Goal: Find contact information: Find contact information

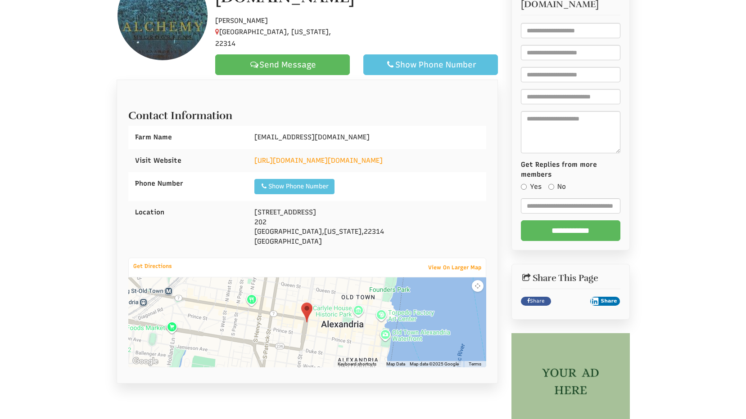
select select "Language Translate Widget"
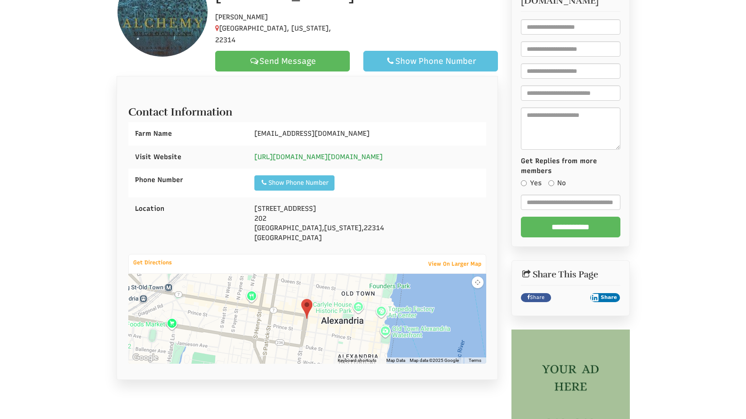
click at [329, 153] on link "[URL][DOMAIN_NAME][DOMAIN_NAME]" at bounding box center [318, 157] width 128 height 8
drag, startPoint x: 333, startPoint y: 197, endPoint x: 249, endPoint y: 195, distance: 84.2
click at [249, 198] on div "2620 foundry way 202 Alexandria , Virginia , 22314 United States" at bounding box center [367, 224] width 239 height 52
drag, startPoint x: 368, startPoint y: 119, endPoint x: 256, endPoint y: 126, distance: 112.2
click at [256, 126] on div "[EMAIL_ADDRESS][DOMAIN_NAME]" at bounding box center [367, 133] width 239 height 23
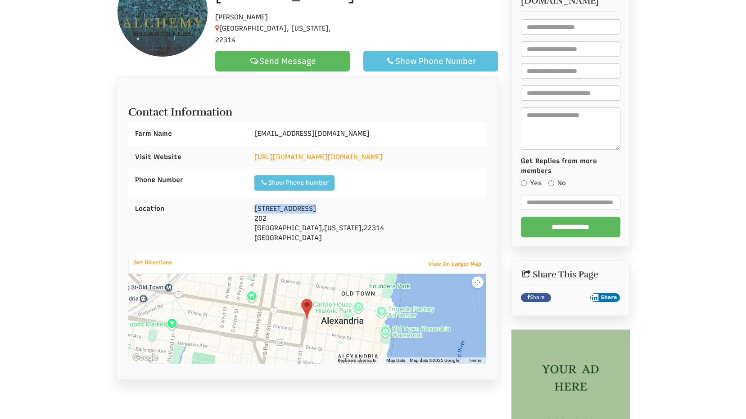
copy span "[EMAIL_ADDRESS][DOMAIN_NAME]"
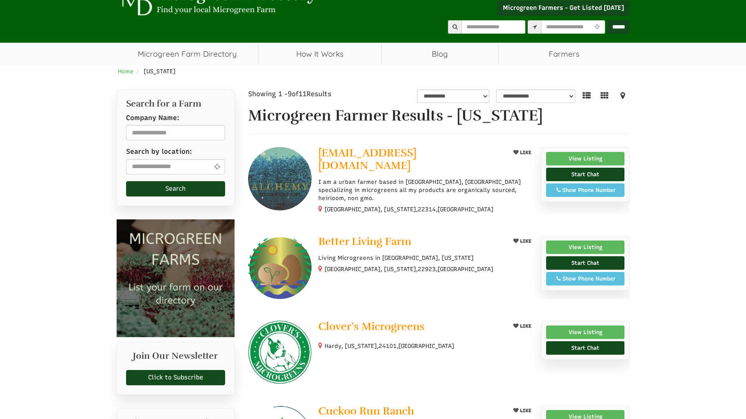
scroll to position [55, 0]
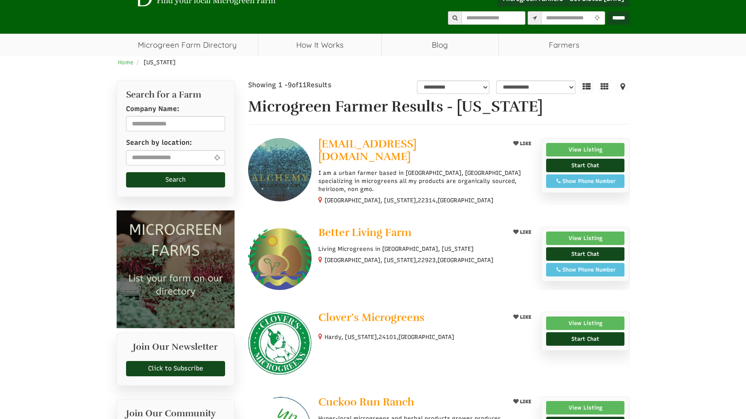
select select "Language Translate Widget"
click at [275, 179] on img at bounding box center [279, 169] width 63 height 63
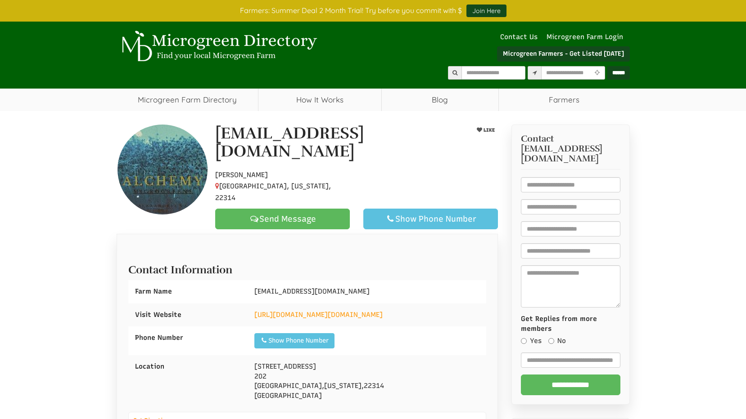
select select "Language Translate Widget"
click at [301, 337] on div "Show Phone Number" at bounding box center [294, 341] width 68 height 9
drag, startPoint x: 316, startPoint y: 329, endPoint x: 289, endPoint y: 327, distance: 27.1
click at [289, 333] on div "Show Phone Number Call: [PHONE_NUMBER]" at bounding box center [285, 340] width 62 height 15
